Goal: Information Seeking & Learning: Learn about a topic

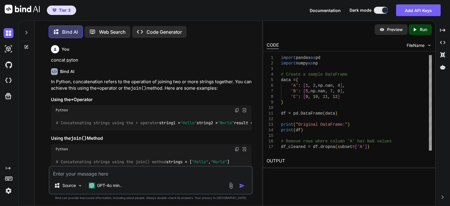
click at [187, 168] on textarea at bounding box center [150, 172] width 202 height 11
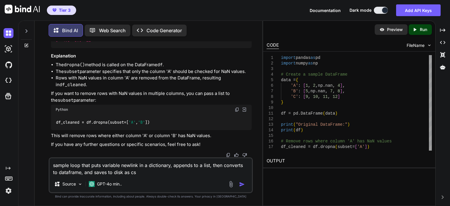
type textarea "sample loop that puts variable newlink in a dictionary, appends to a list, then…"
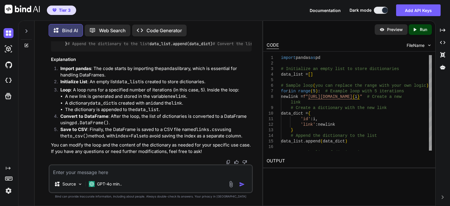
scroll to position [1688, 0]
drag, startPoint x: 140, startPoint y: 170, endPoint x: 145, endPoint y: 166, distance: 6.0
click at [143, 168] on textarea at bounding box center [150, 170] width 202 height 11
type textarea "set individual dictionary elements with square brackets"
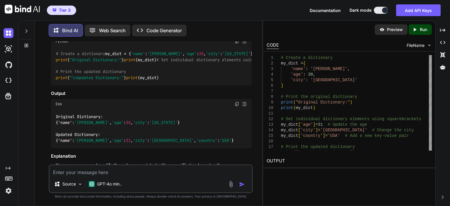
scroll to position [1425, 0]
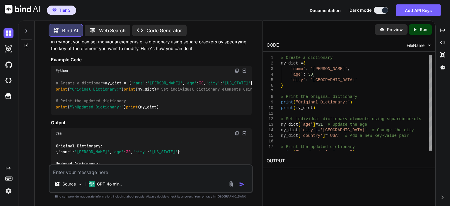
drag, startPoint x: 133, startPoint y: 99, endPoint x: 52, endPoint y: 95, distance: 81.3
copy p "sample loop that puts variable newlink in a dictionary, appends to a list, then…"
click at [80, 170] on textarea at bounding box center [150, 170] width 202 height 11
paste textarea "sample loop that puts variable newlink in a dictionary, appends to a list, then…"
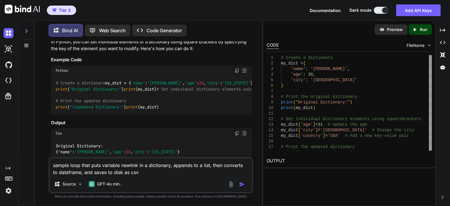
click at [170, 165] on textarea "sample loop that puts variable newlink in a dictionary, appends to a list, then…" at bounding box center [150, 167] width 202 height 18
type textarea "sample loop that puts variable newlink in a dictionary (with square brackets), …"
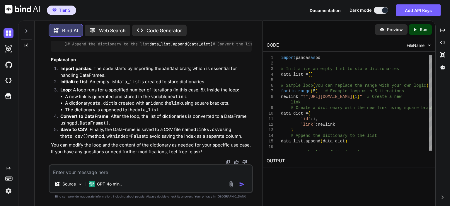
scroll to position [2310, 0]
